Goal: Task Accomplishment & Management: Manage account settings

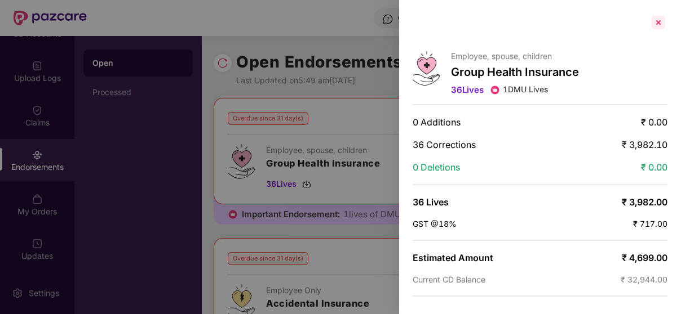
click at [655, 19] on div at bounding box center [658, 23] width 18 height 18
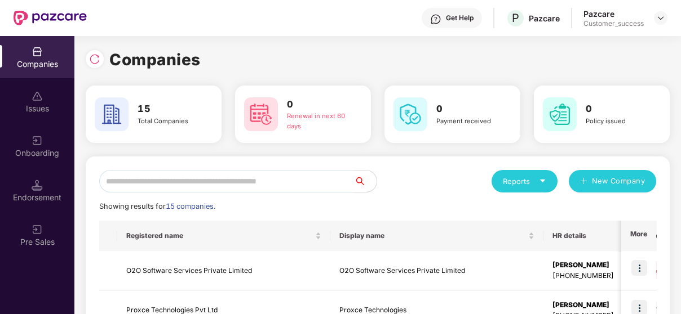
click at [243, 172] on input "text" at bounding box center [226, 181] width 255 height 23
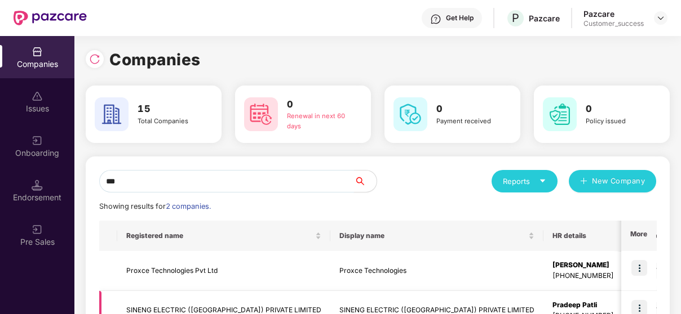
type input "***"
click at [632, 306] on img at bounding box center [639, 308] width 16 height 16
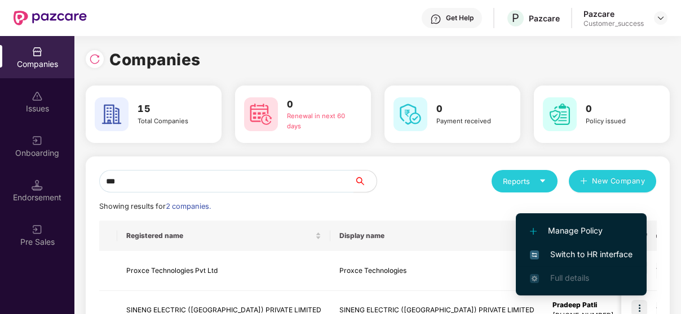
click at [588, 252] on span "Switch to HR interface" at bounding box center [581, 254] width 103 height 12
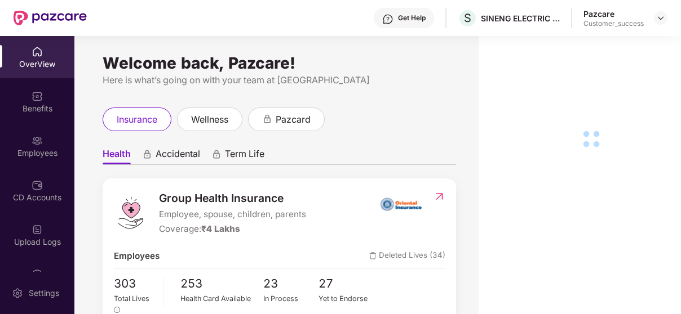
click at [45, 133] on div "Employees" at bounding box center [37, 146] width 74 height 42
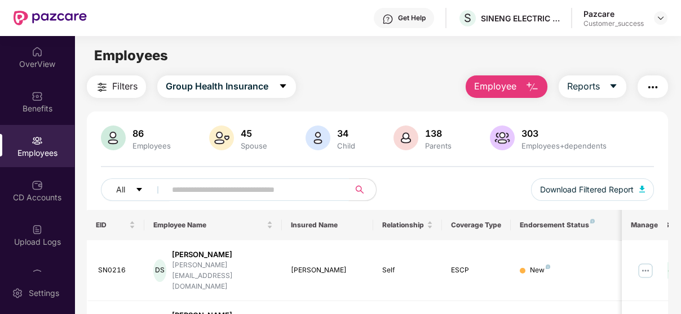
click at [198, 185] on input "text" at bounding box center [253, 189] width 162 height 17
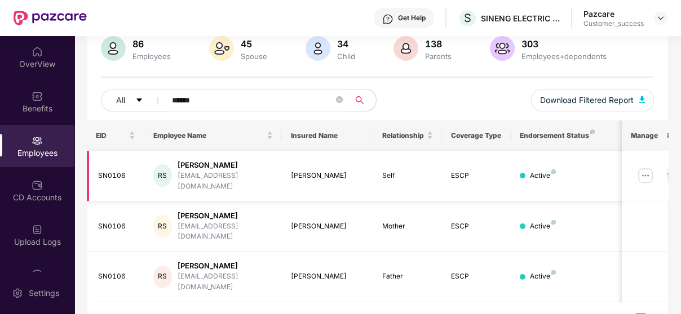
scroll to position [0, 151]
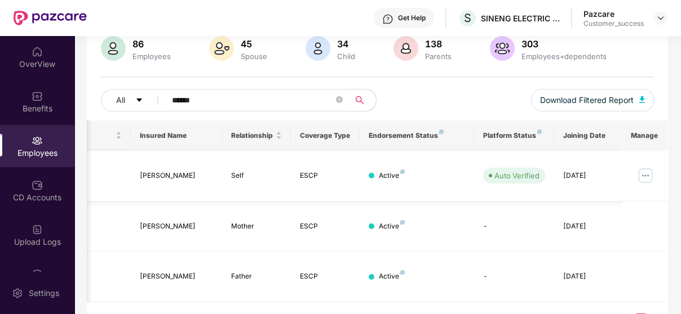
type input "******"
click at [648, 171] on img at bounding box center [645, 176] width 18 height 18
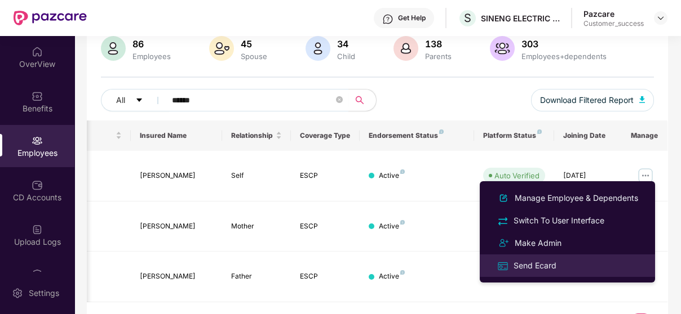
click at [567, 267] on div "Send Ecard" at bounding box center [567, 265] width 146 height 13
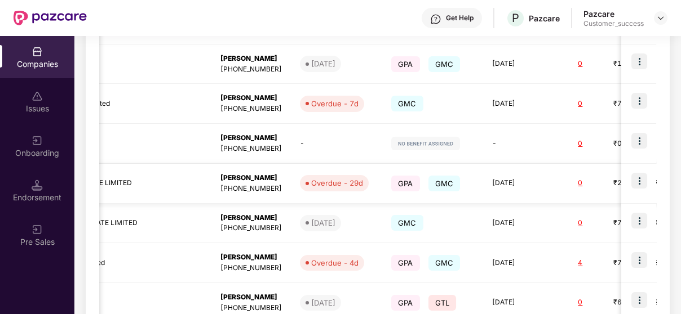
scroll to position [0, 438]
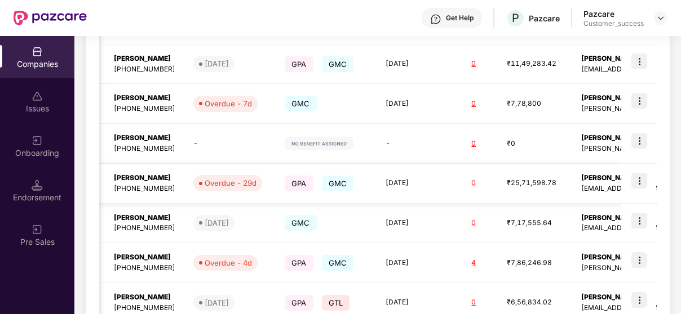
click at [639, 176] on img at bounding box center [639, 181] width 16 height 16
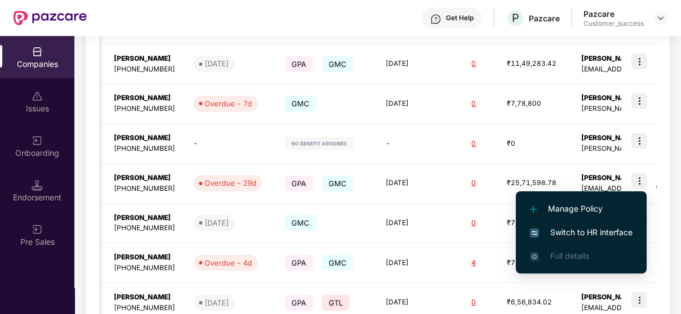
click at [552, 225] on li "Switch to HR interface" at bounding box center [581, 233] width 131 height 24
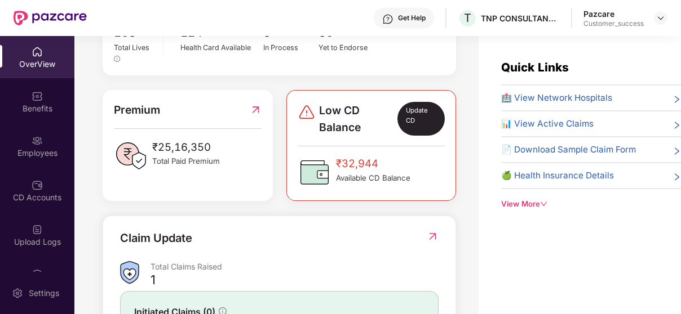
scroll to position [0, 0]
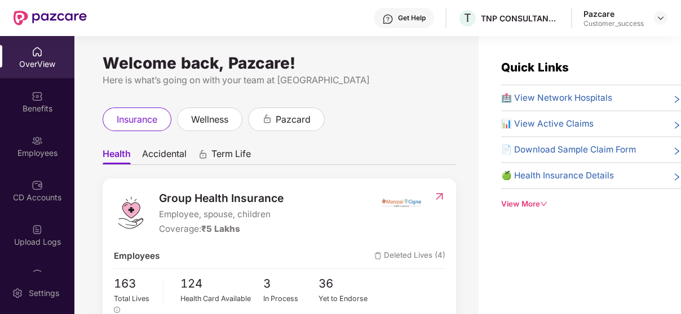
click at [47, 62] on div "OverView" at bounding box center [37, 64] width 74 height 11
